Goal: Contribute content: Contribute content

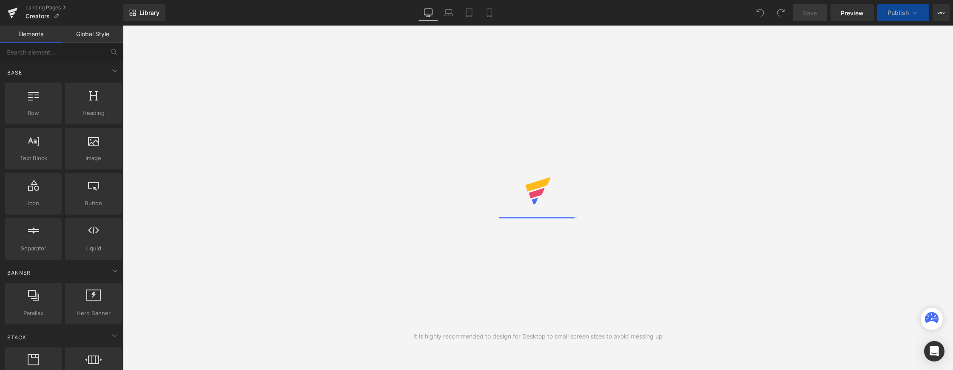
select select "German"
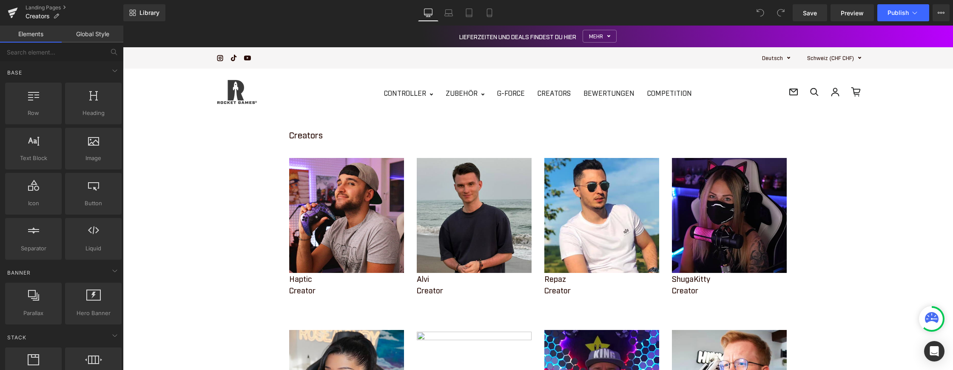
scroll to position [255, 0]
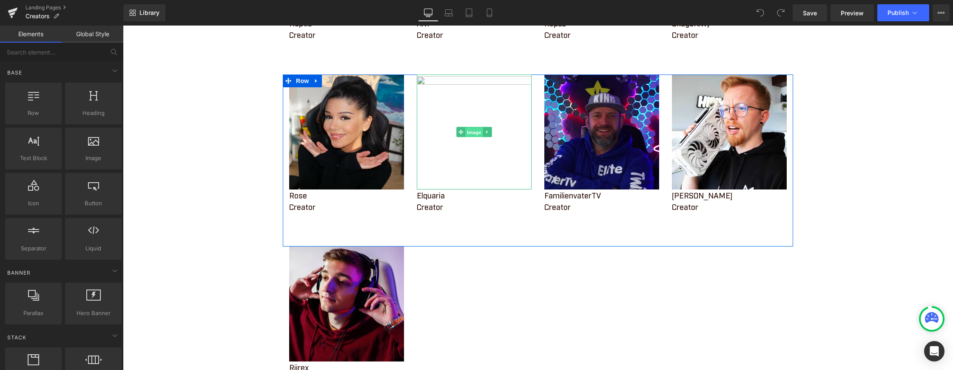
click at [468, 133] on span "Image" at bounding box center [474, 132] width 18 height 10
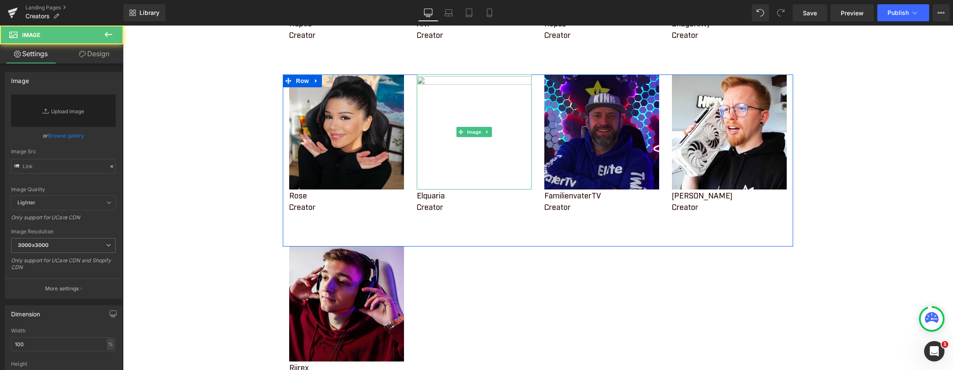
scroll to position [0, 0]
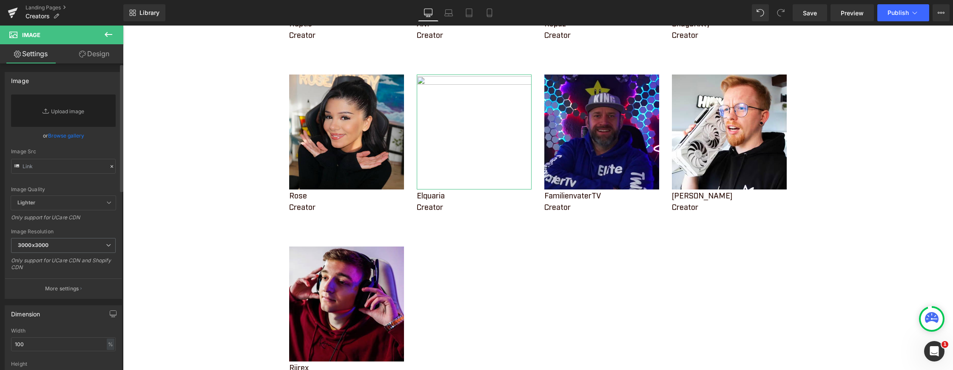
click at [57, 135] on link "Browse gallery" at bounding box center [66, 135] width 36 height 15
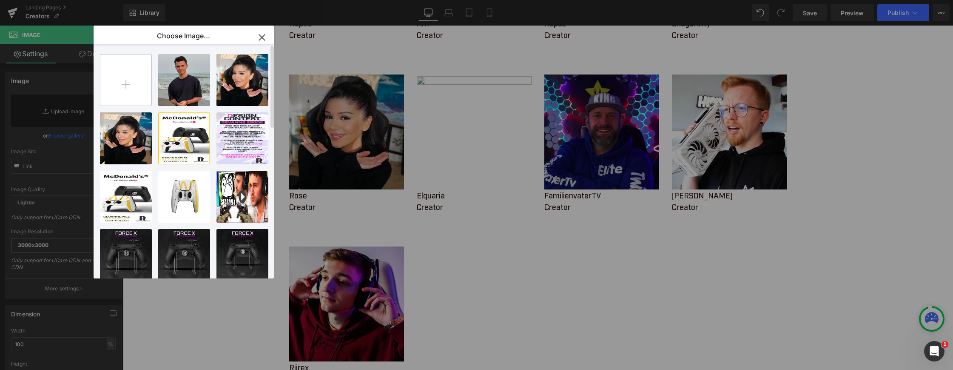
click at [136, 86] on input "file" at bounding box center [125, 79] width 51 height 51
type input "C:\fakepath\WhatsApp Bild [DATE] um 04.12.24_705b16e5.jpg"
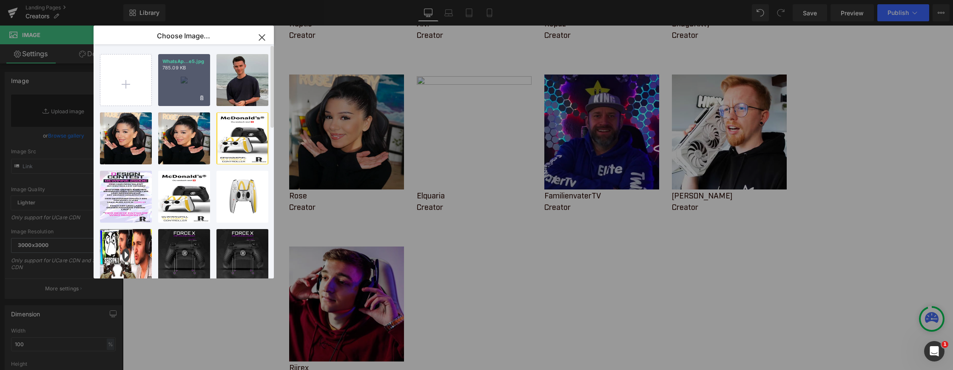
click at [186, 85] on div "WhatsAp...e5.jpg 785.09 KB" at bounding box center [184, 80] width 52 height 52
type input "[URL][DOMAIN_NAME]"
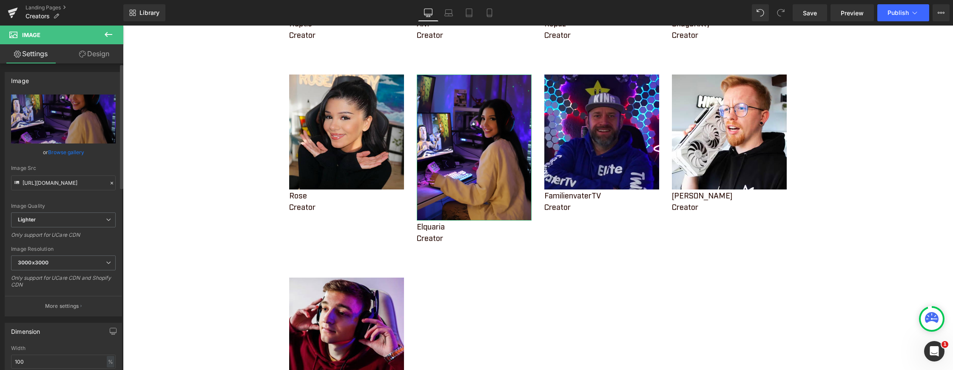
click at [62, 151] on link "Browse gallery" at bounding box center [66, 152] width 36 height 15
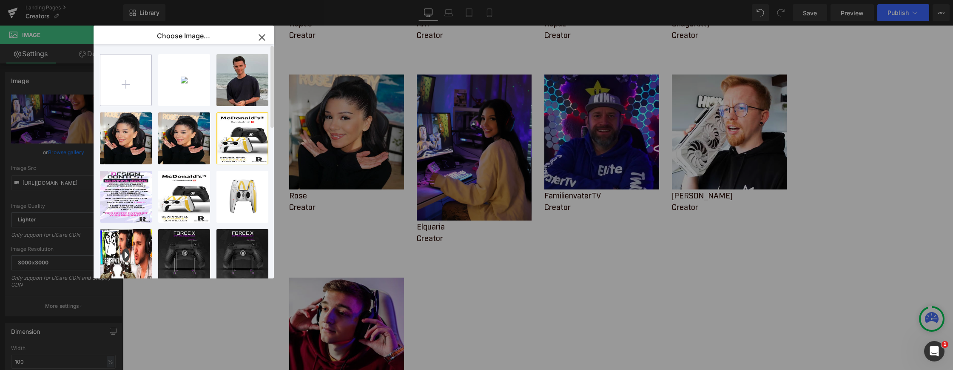
click at [131, 93] on input "file" at bounding box center [125, 79] width 51 height 51
type input "C:\fakepath\Bild Elquaria.png"
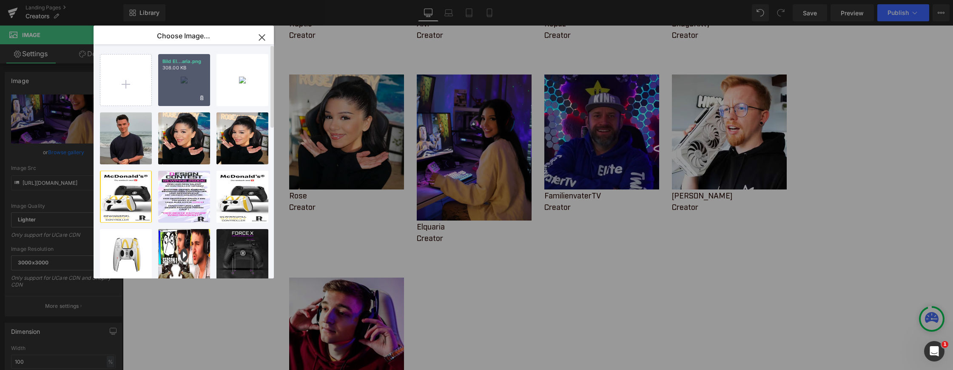
click at [0, 0] on div "Bild El...aria.png 308.00 KB" at bounding box center [0, 0] width 0 height 0
type input "[URL][DOMAIN_NAME]"
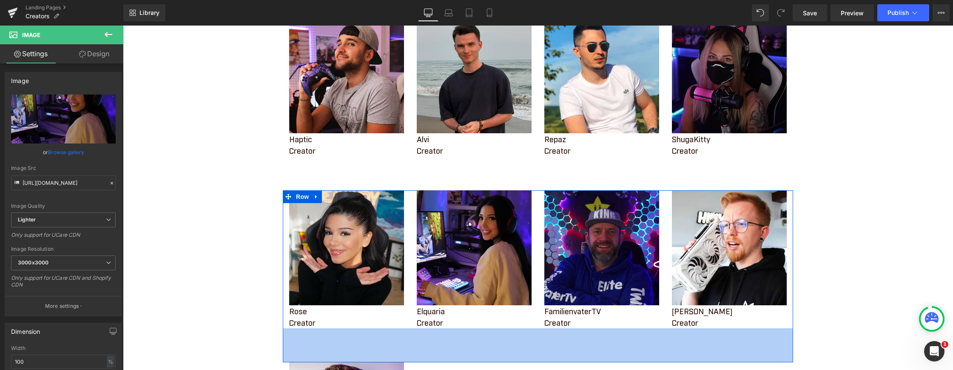
scroll to position [128, 0]
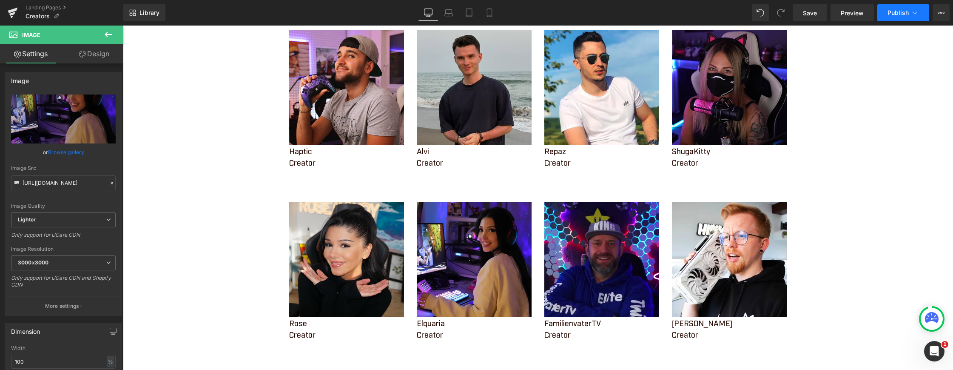
click at [890, 12] on span "Publish" at bounding box center [898, 12] width 21 height 7
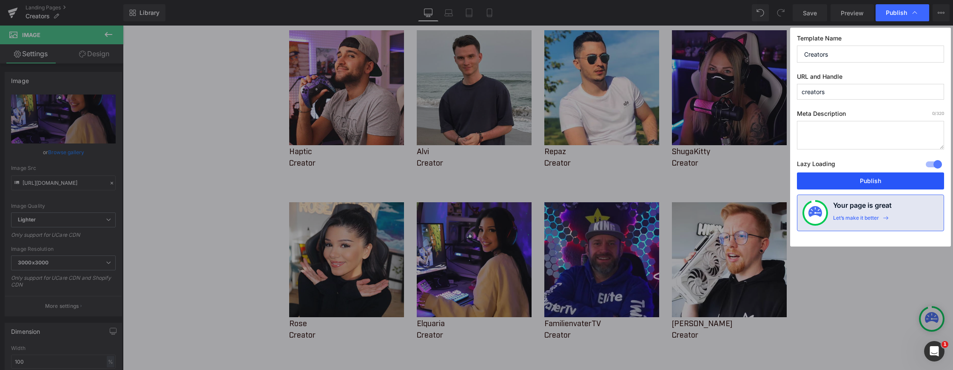
drag, startPoint x: 848, startPoint y: 183, endPoint x: 536, endPoint y: 187, distance: 312.7
click at [664, 5] on button "Publish" at bounding box center [606, 5] width 115 height 0
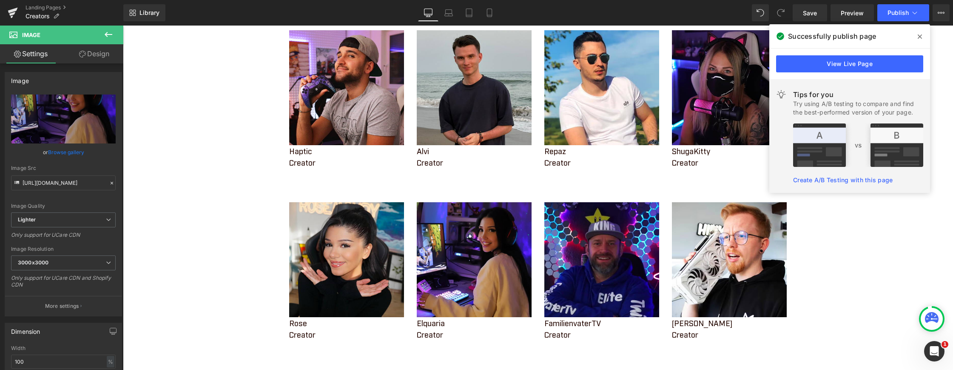
click at [0, 0] on icon at bounding box center [0, 0] width 0 height 0
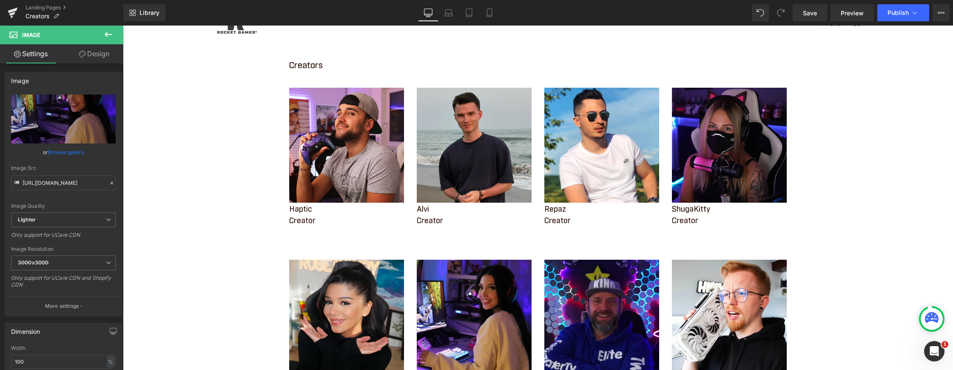
scroll to position [85, 0]
